Goal: Find specific page/section: Find specific page/section

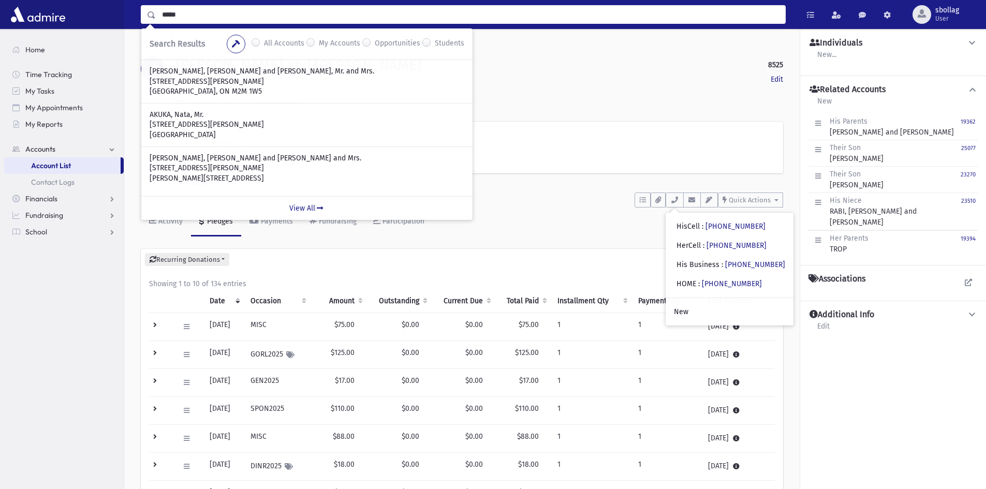
scroll to position [52, 0]
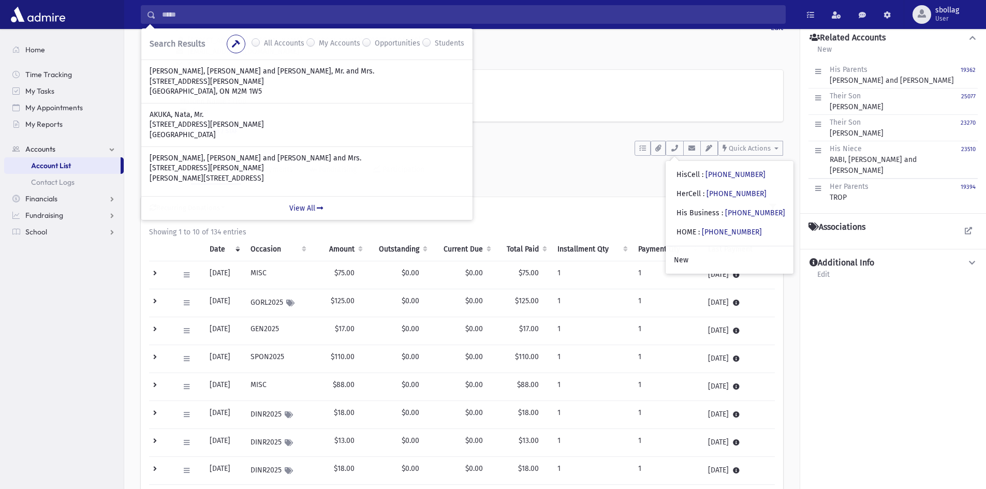
click at [545, 70] on div "His Occupation : Menahel Her Occupation : Maiden Name : Trop ef, em" at bounding box center [479, 96] width 607 height 52
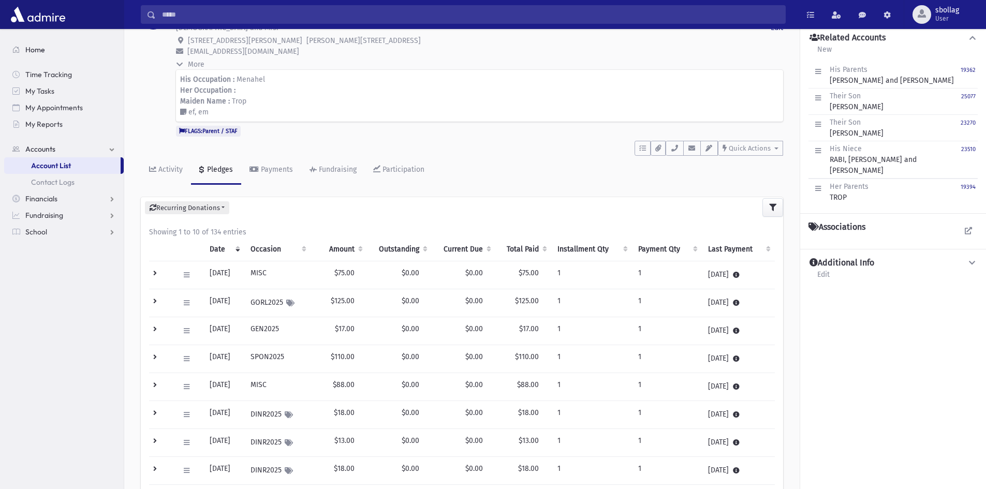
click at [42, 50] on span "Home" at bounding box center [35, 49] width 20 height 9
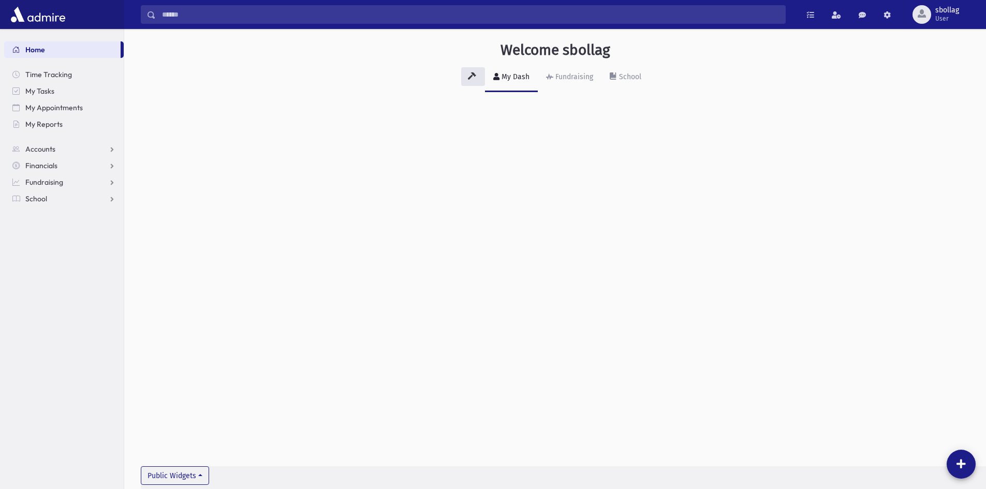
drag, startPoint x: 405, startPoint y: 92, endPoint x: 344, endPoint y: 44, distance: 77.4
click at [401, 88] on div "Welcome sbollag My Dash Fundraising School Public Widgets" at bounding box center [554, 75] width 861 height 92
drag, startPoint x: 307, startPoint y: 24, endPoint x: 304, endPoint y: 14, distance: 10.5
click at [307, 23] on div "Search Results All Accounts My Accounts" at bounding box center [554, 14] width 861 height 29
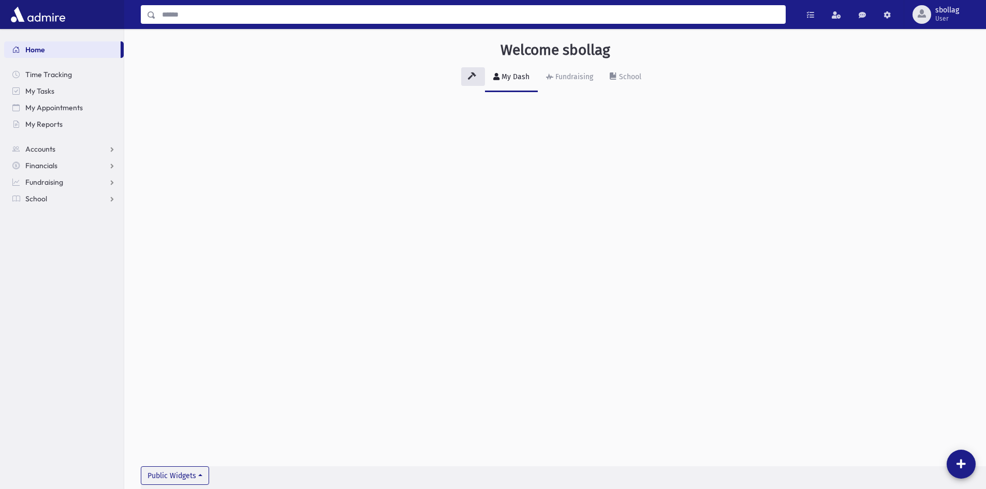
click at [304, 14] on input "Search" at bounding box center [470, 14] width 629 height 19
